Goal: Transaction & Acquisition: Purchase product/service

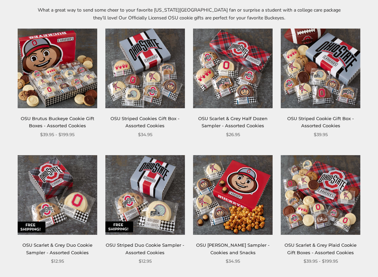
scroll to position [107, 0]
click at [332, 193] on img at bounding box center [321, 195] width 80 height 80
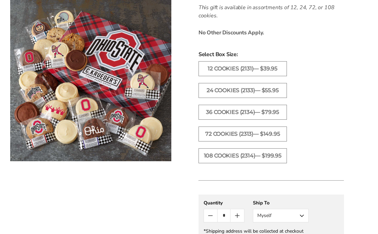
scroll to position [367, 0]
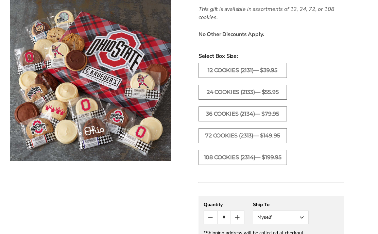
click at [279, 116] on label "36 Cookies (2134)— $79.95" at bounding box center [243, 113] width 88 height 15
click at [244, 221] on button "Count plus" at bounding box center [237, 217] width 13 height 13
click at [324, 165] on ul "12 Cookies (2131)— $39.95 24 Cookies (2133)— $55.95 36 Cookies (2134)— $79.95" at bounding box center [271, 117] width 152 height 109
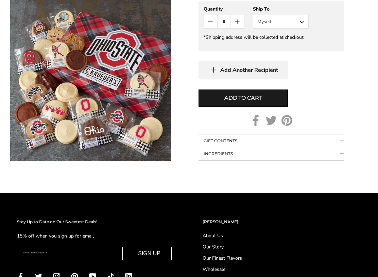
scroll to position [563, 0]
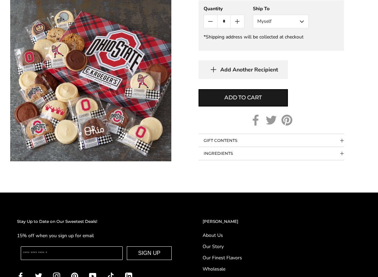
click at [265, 106] on button "Add to cart" at bounding box center [243, 97] width 89 height 17
type input "*"
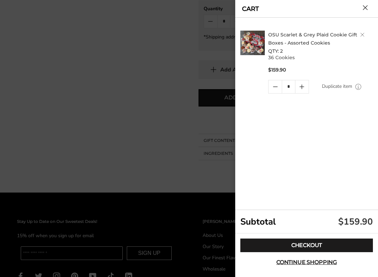
click at [320, 234] on link "Checkout" at bounding box center [307, 245] width 133 height 14
